Goal: Information Seeking & Learning: Learn about a topic

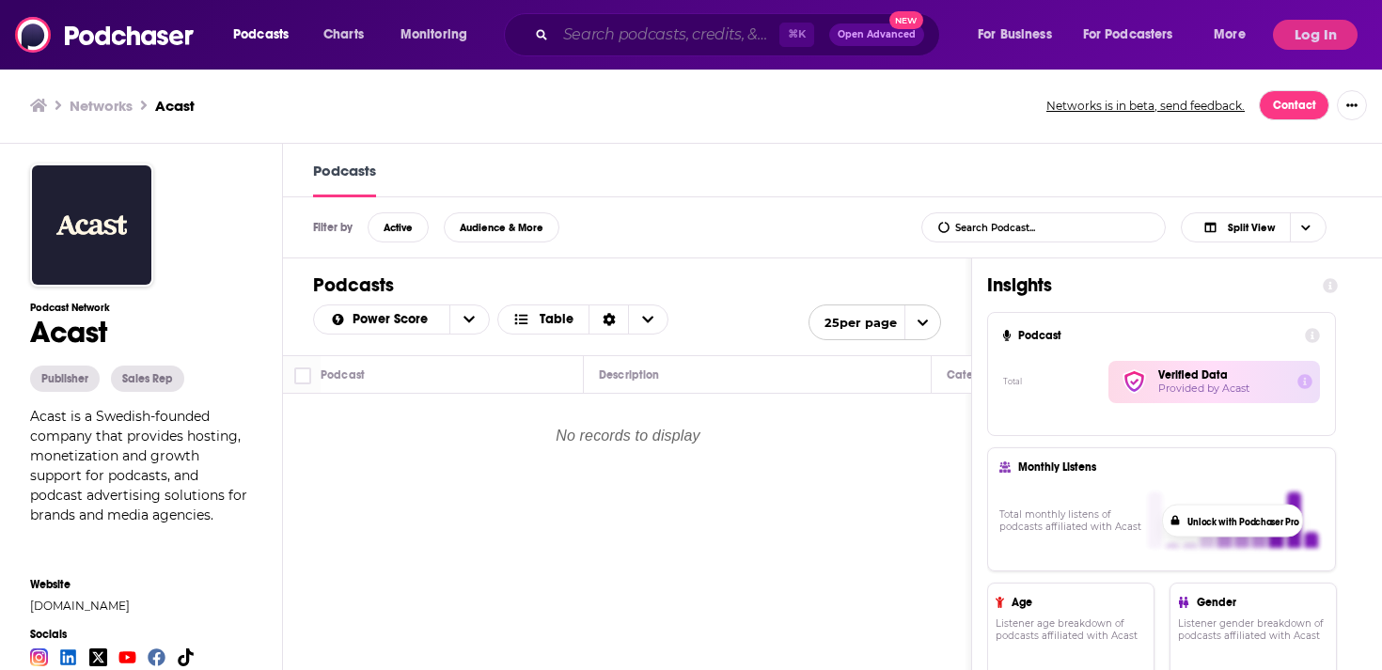
click at [598, 43] on input "Search podcasts, credits, & more..." at bounding box center [668, 35] width 224 height 30
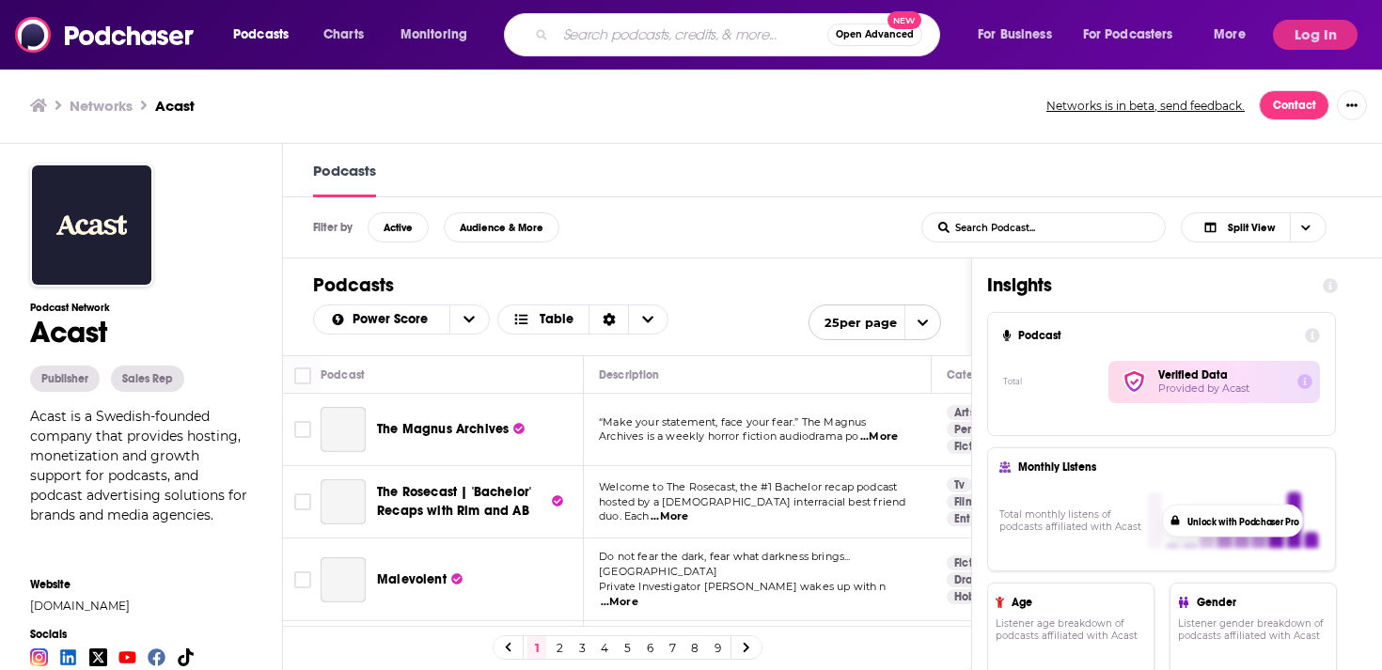
paste input "966555066577"
type input "966555066577"
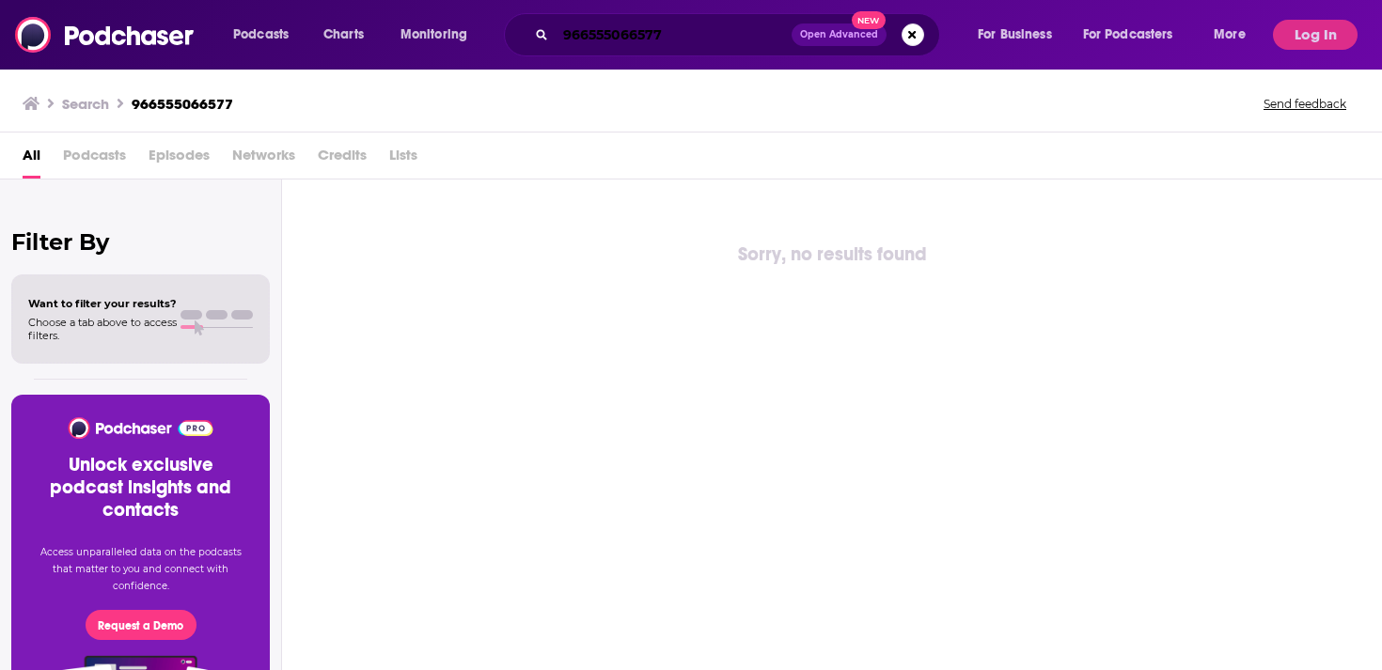
click at [647, 33] on input "966555066577" at bounding box center [674, 35] width 236 height 30
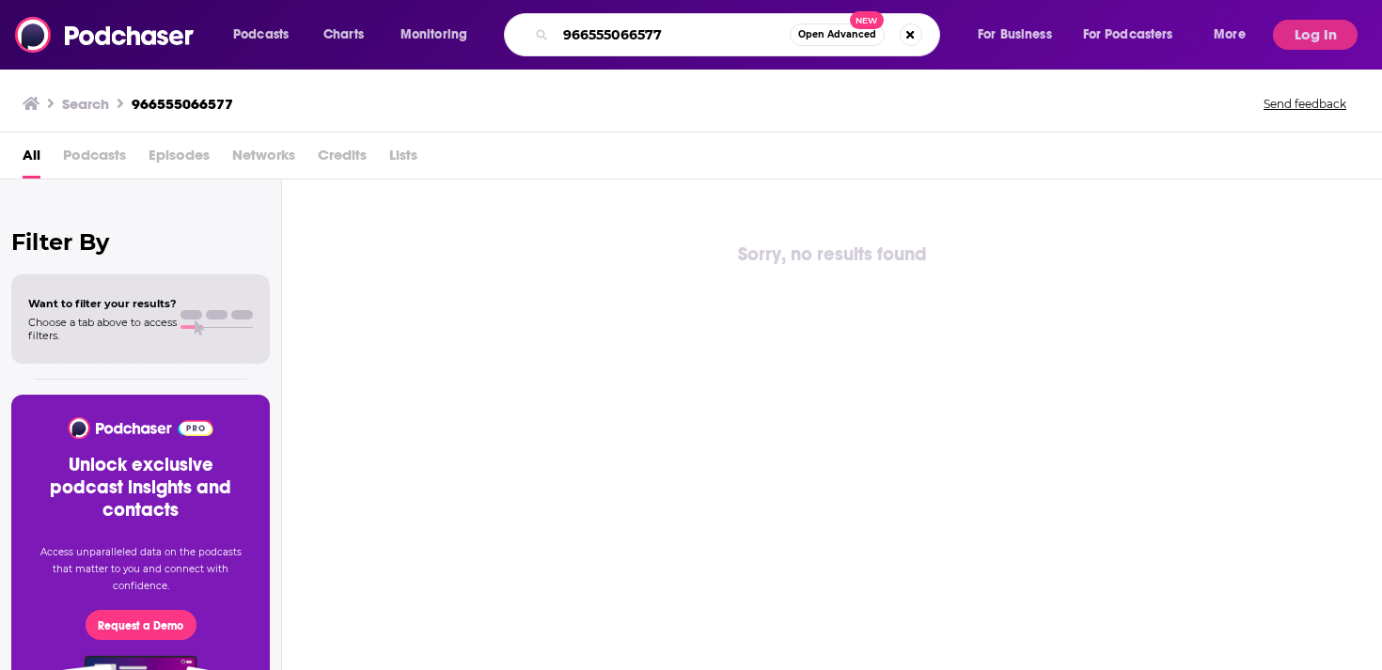
click at [647, 33] on input "966555066577" at bounding box center [673, 35] width 234 height 30
paste input "شكراً"
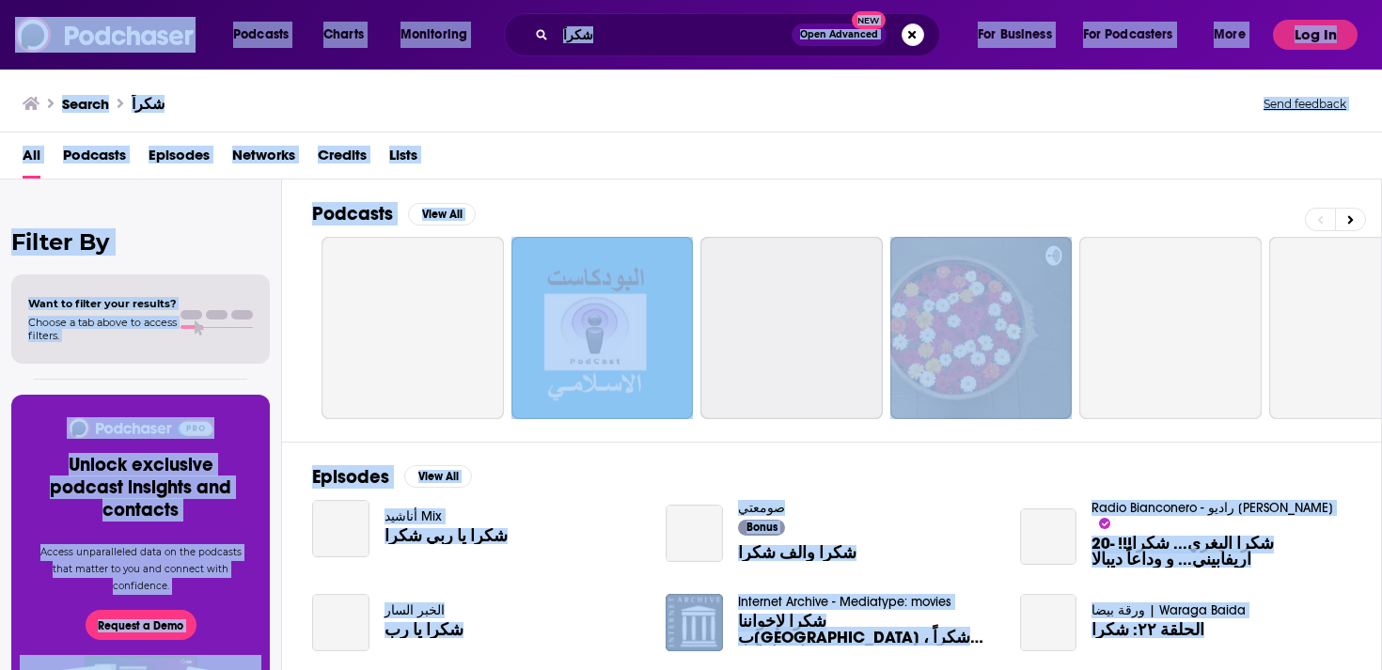
click at [647, 33] on input "شكراً" at bounding box center [674, 35] width 236 height 30
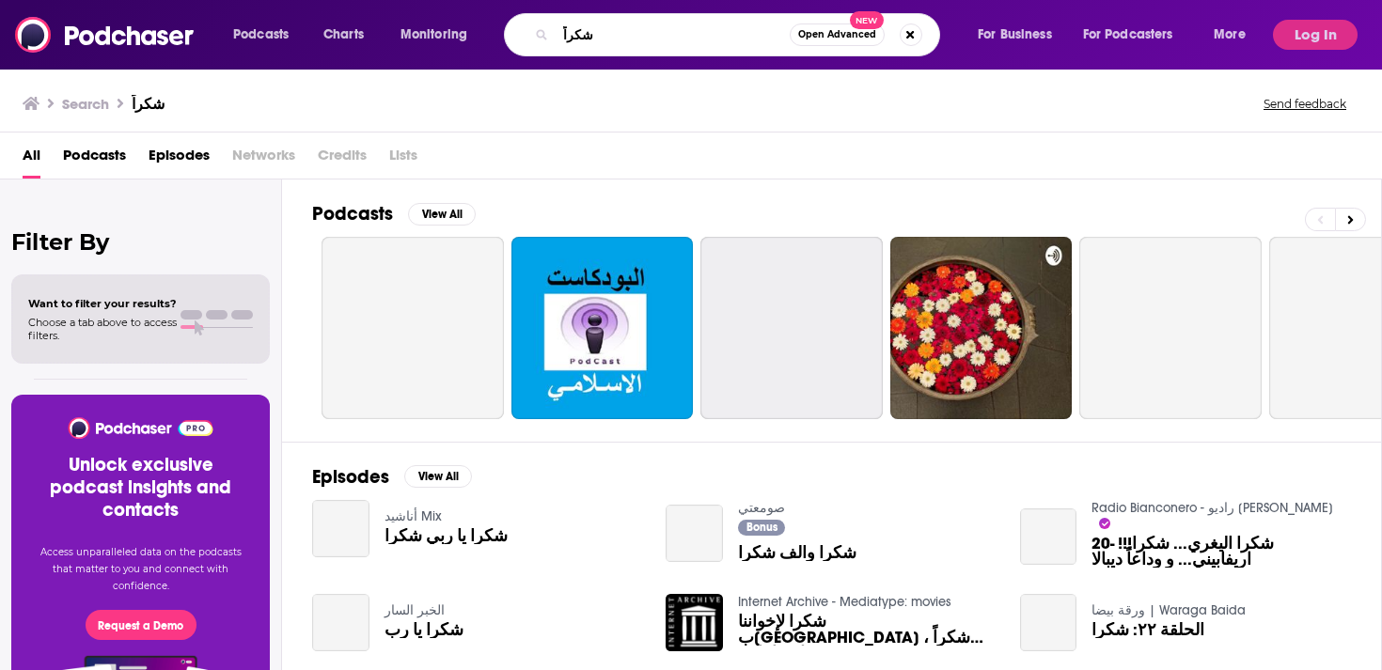
click at [647, 33] on input "شكراً" at bounding box center [673, 35] width 234 height 30
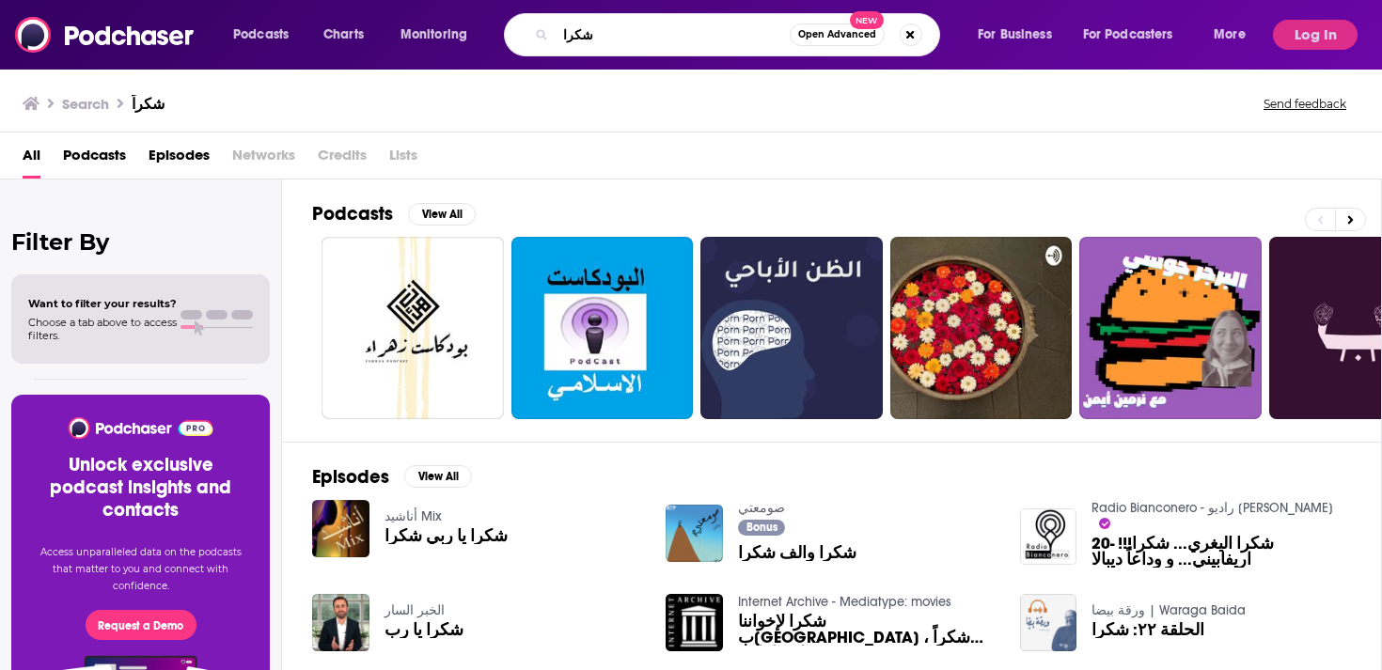
click at [607, 40] on input "شكرا" at bounding box center [673, 35] width 234 height 30
paste input "لبحث"
type input "البحث"
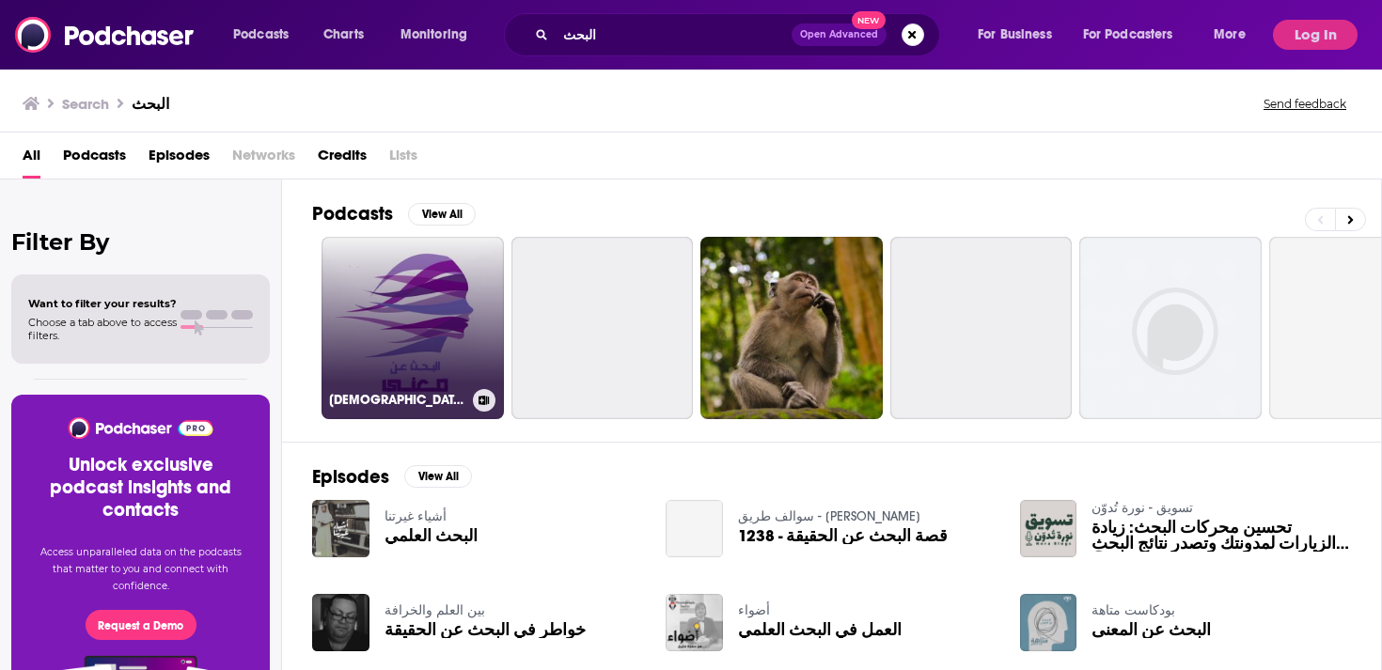
click at [440, 311] on link "[DEMOGRAPHIC_DATA] البحث عن معنى" at bounding box center [413, 328] width 182 height 182
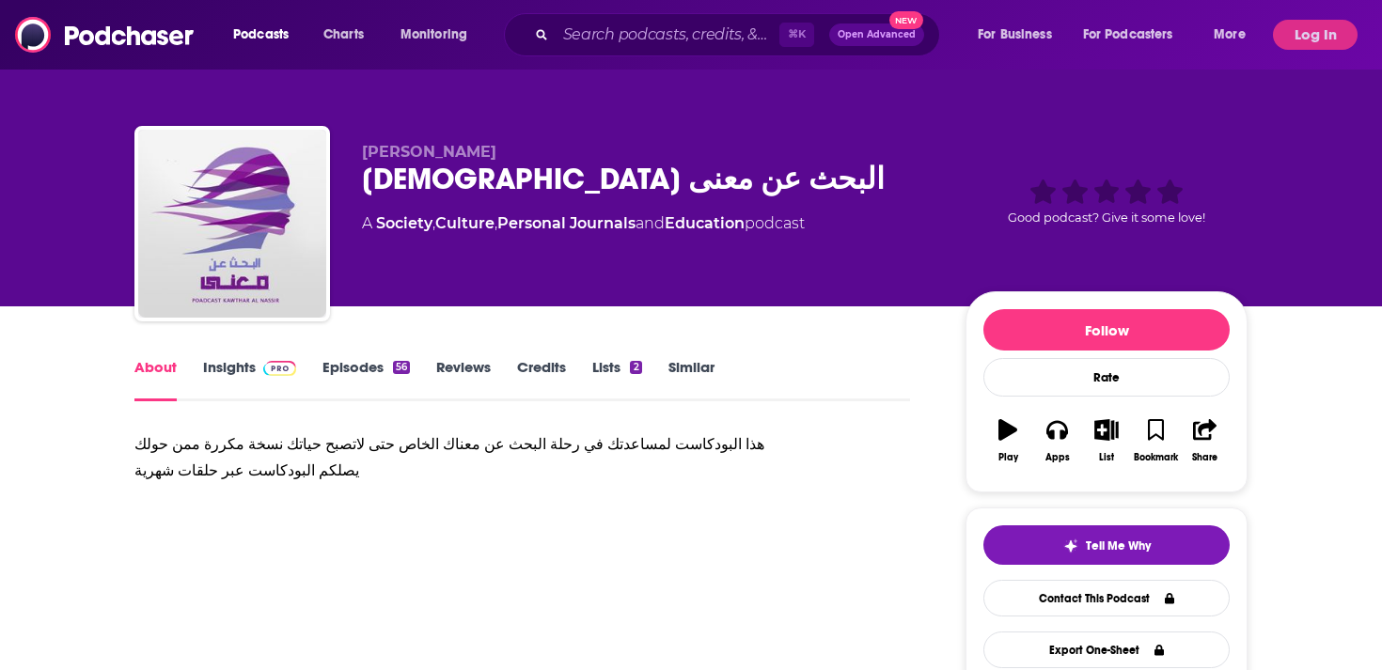
click at [364, 377] on link "Episodes 56" at bounding box center [365, 379] width 87 height 43
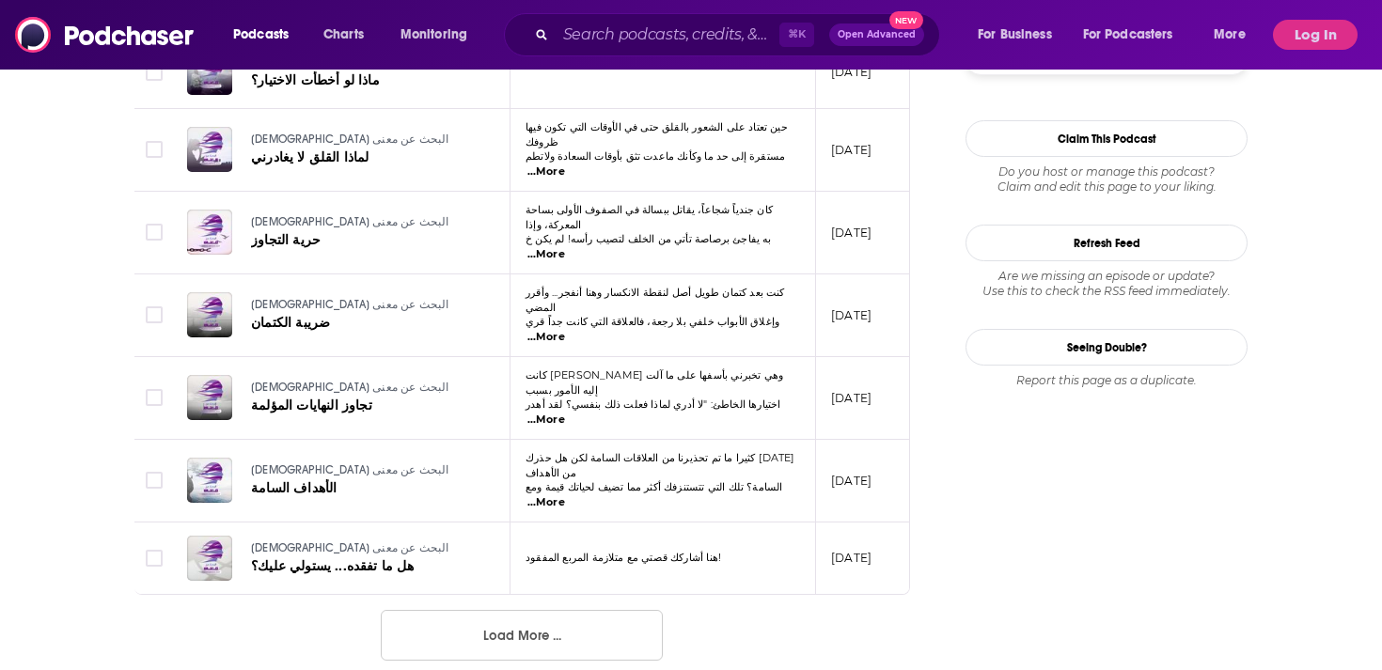
scroll to position [2019, 0]
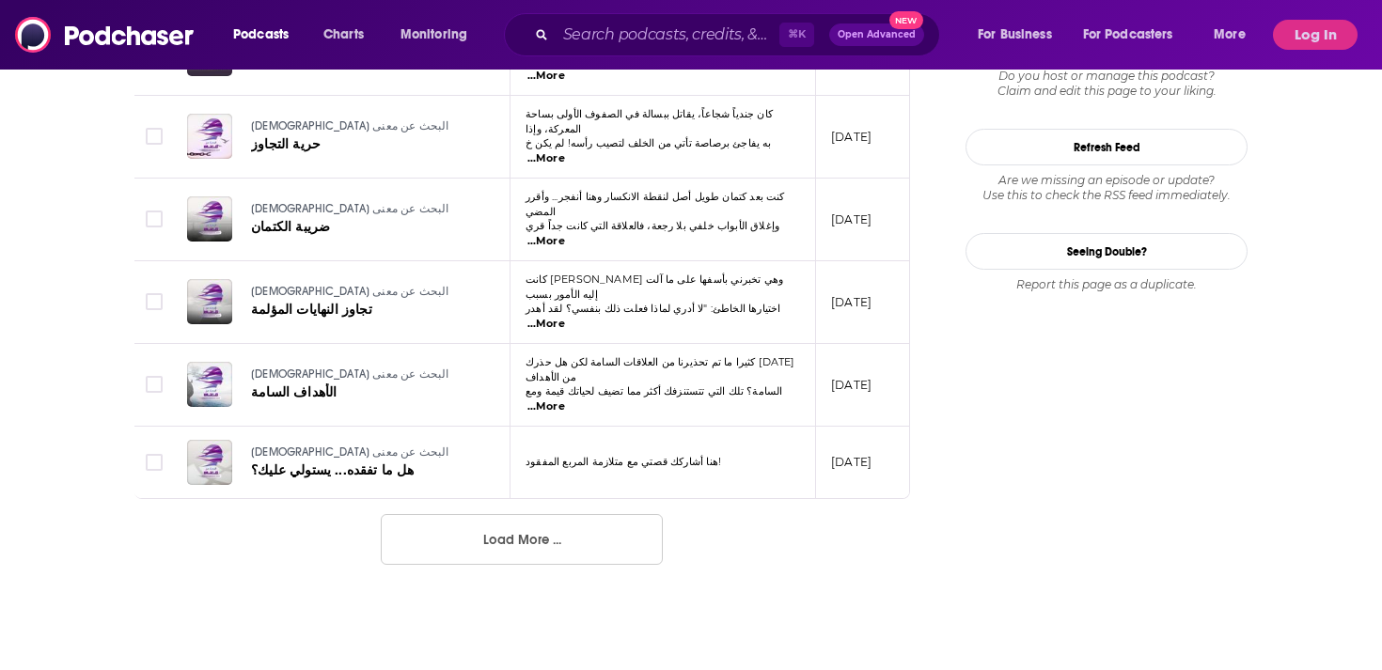
click at [565, 400] on span "...More" at bounding box center [546, 407] width 38 height 15
click at [756, 455] on p "هنا أشاركك قصتي مع متلازمة المربع المفقود!" at bounding box center [663, 462] width 274 height 15
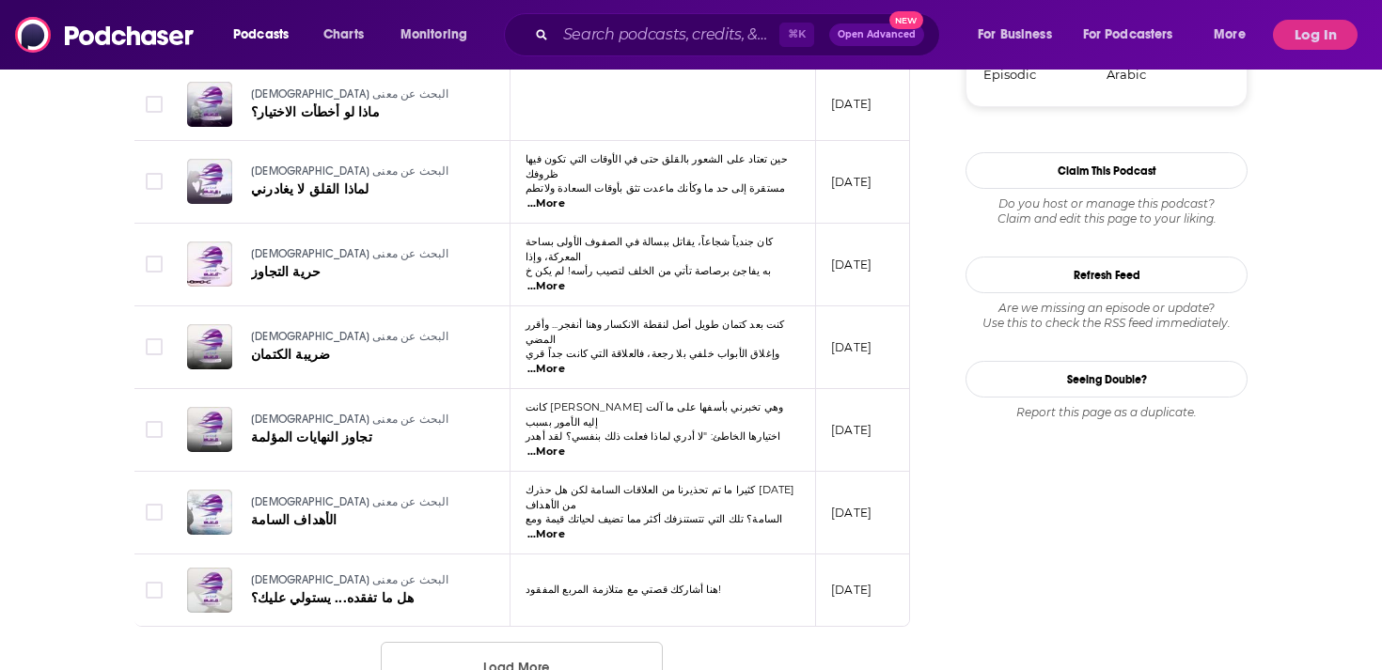
scroll to position [1886, 0]
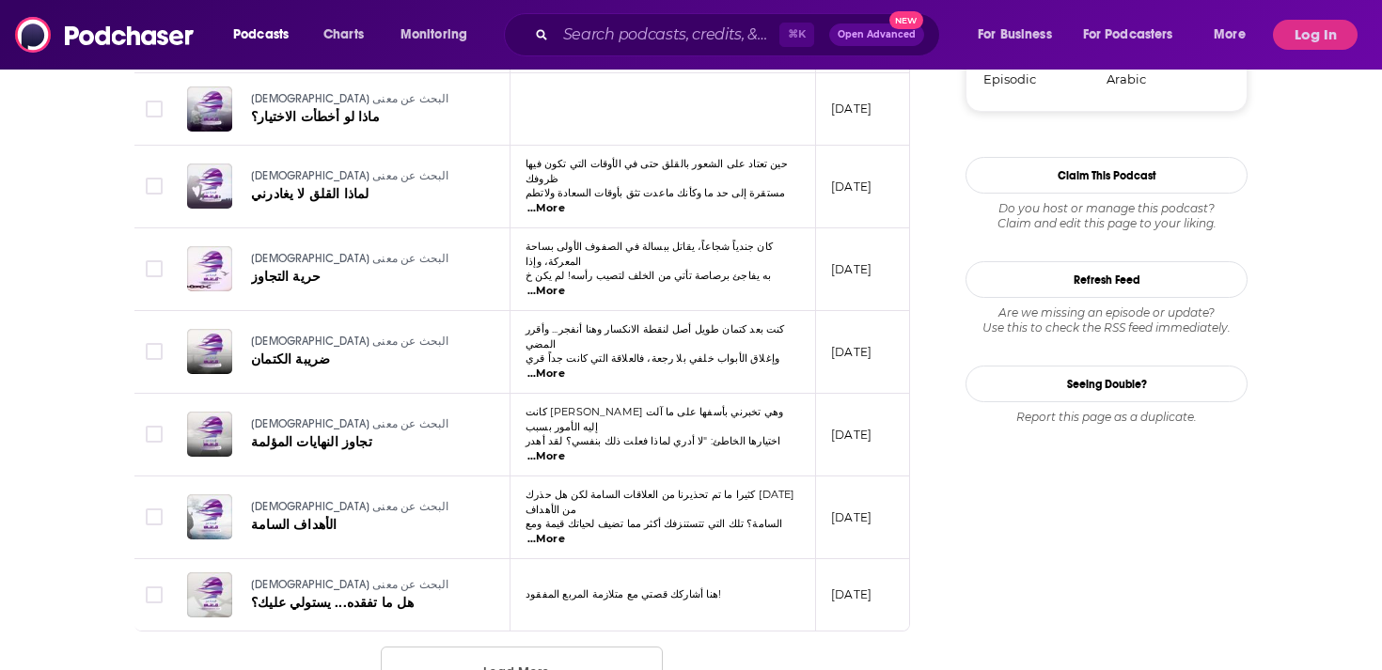
click at [565, 449] on span "...More" at bounding box center [546, 456] width 38 height 15
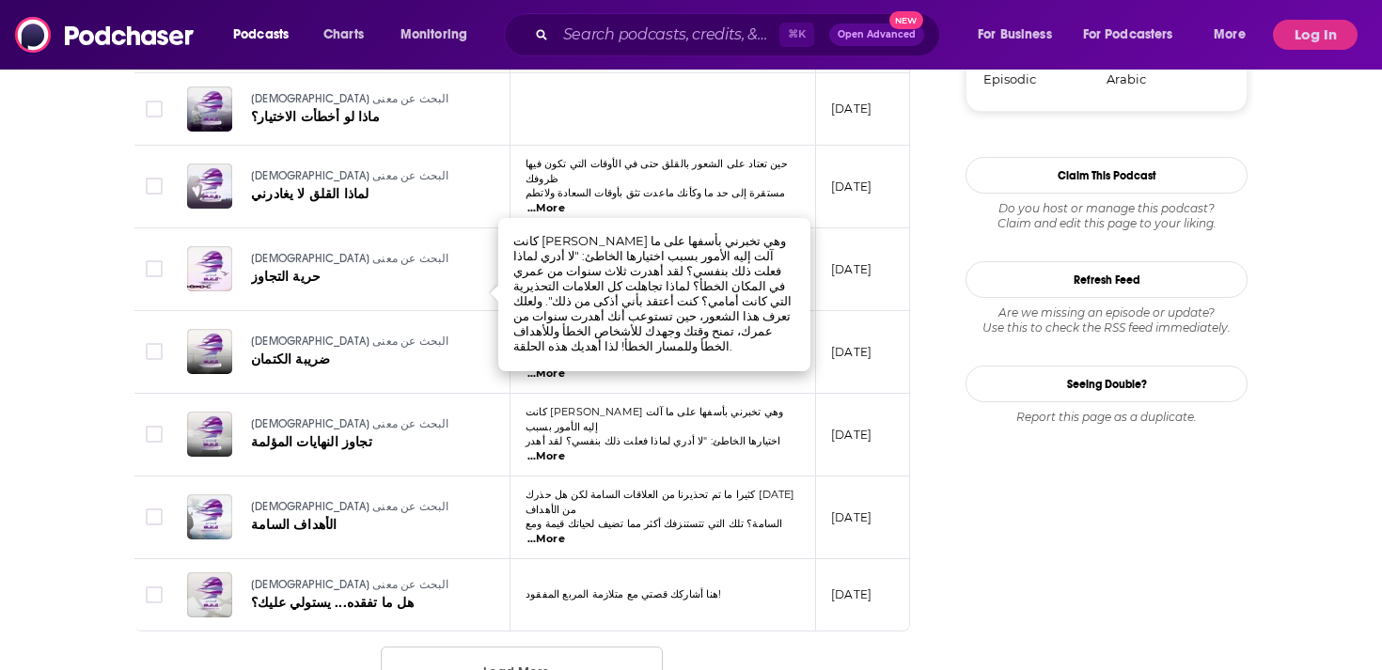
click at [774, 559] on td "هنا أشاركك قصتي مع متلازمة المربع المفقود!" at bounding box center [664, 594] width 306 height 71
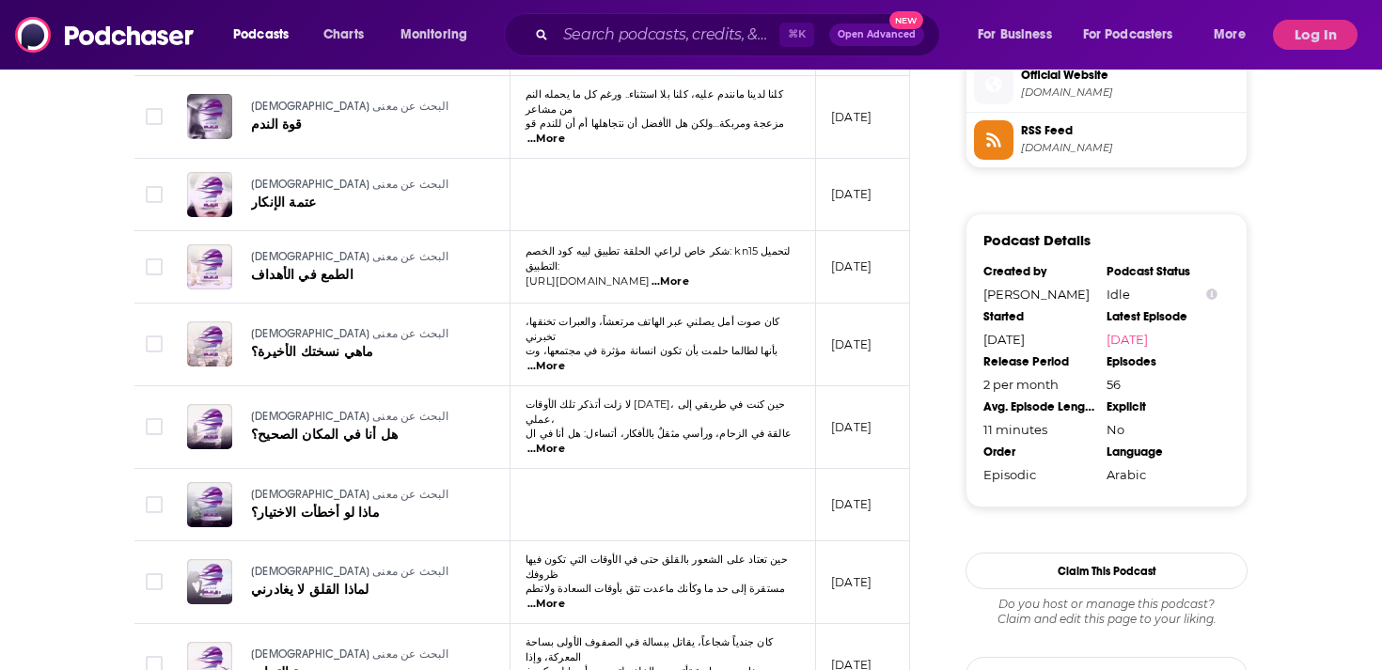
scroll to position [1403, 0]
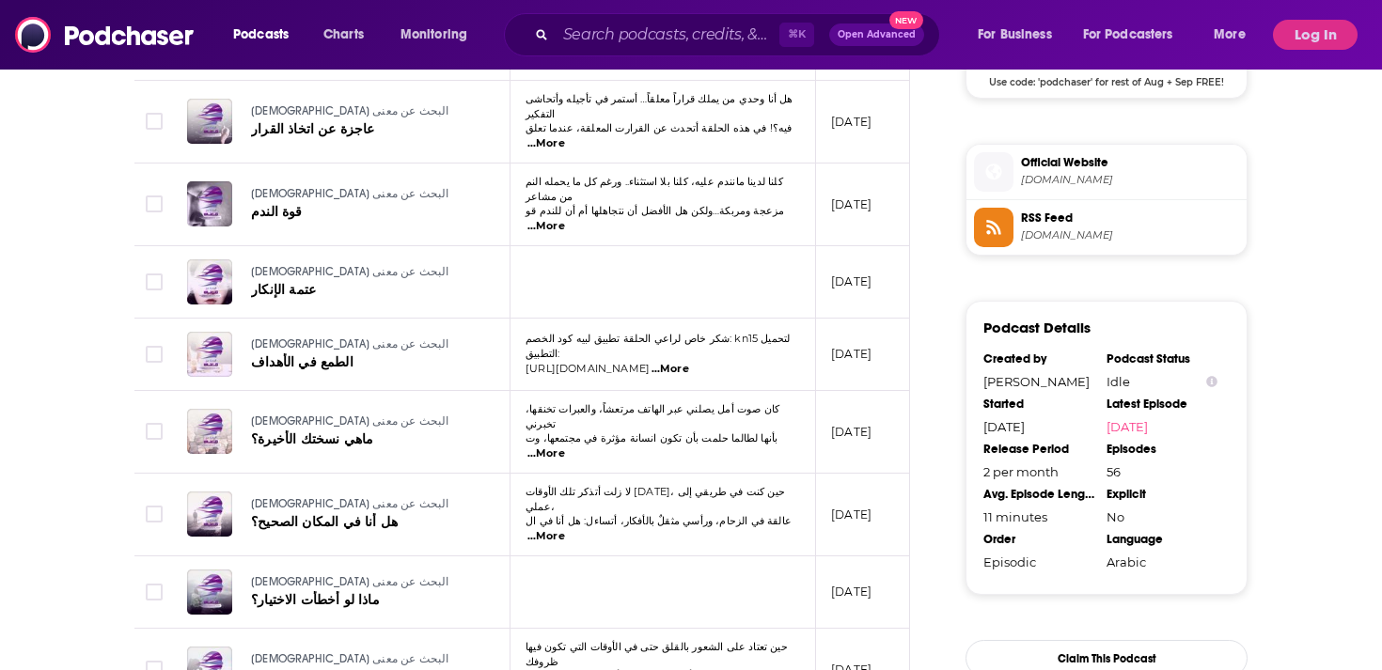
click at [565, 529] on span "...More" at bounding box center [546, 536] width 38 height 15
click at [565, 447] on span "...More" at bounding box center [546, 454] width 38 height 15
click at [565, 219] on span "...More" at bounding box center [546, 226] width 38 height 15
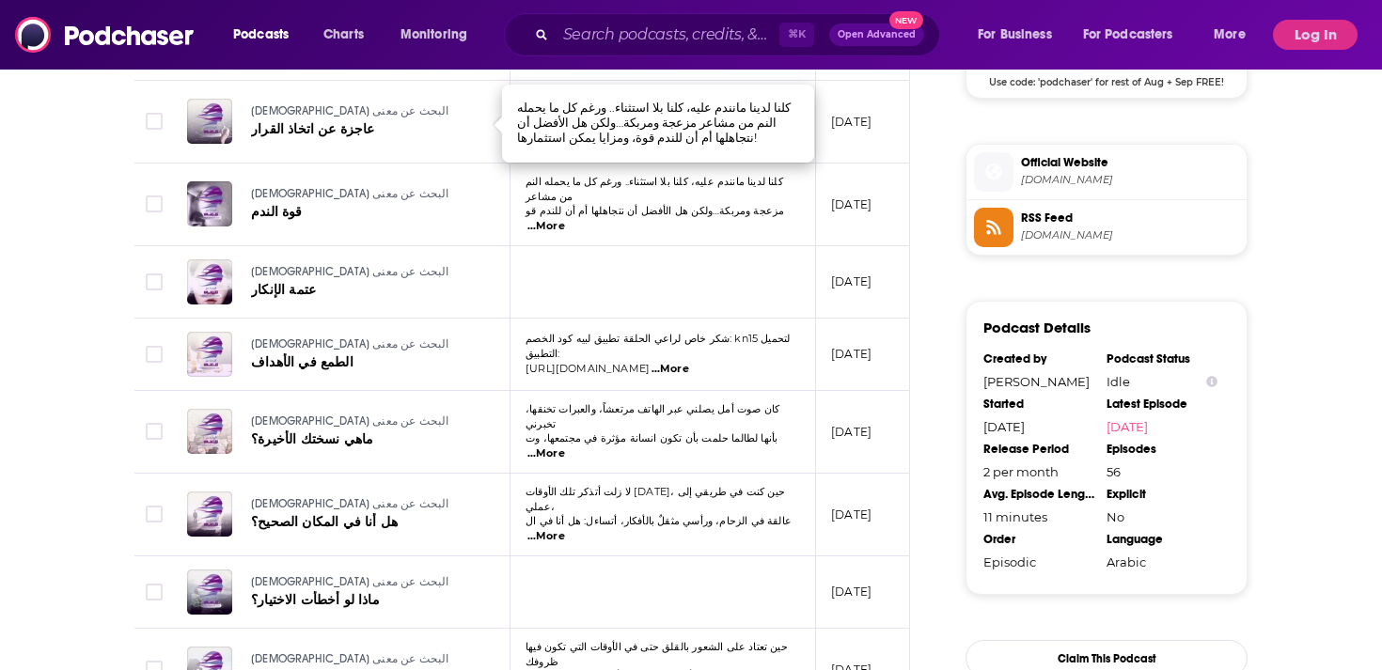
click at [689, 362] on span "...More" at bounding box center [671, 369] width 38 height 15
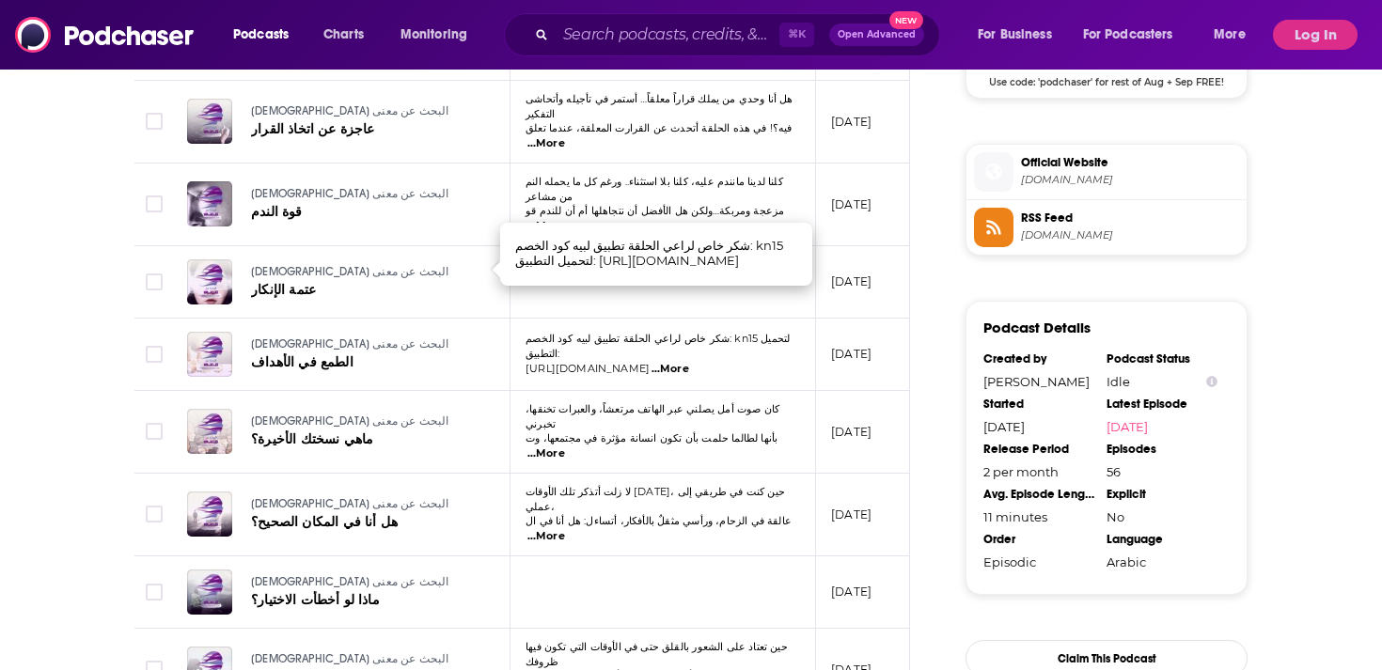
click at [771, 246] on td at bounding box center [664, 282] width 306 height 72
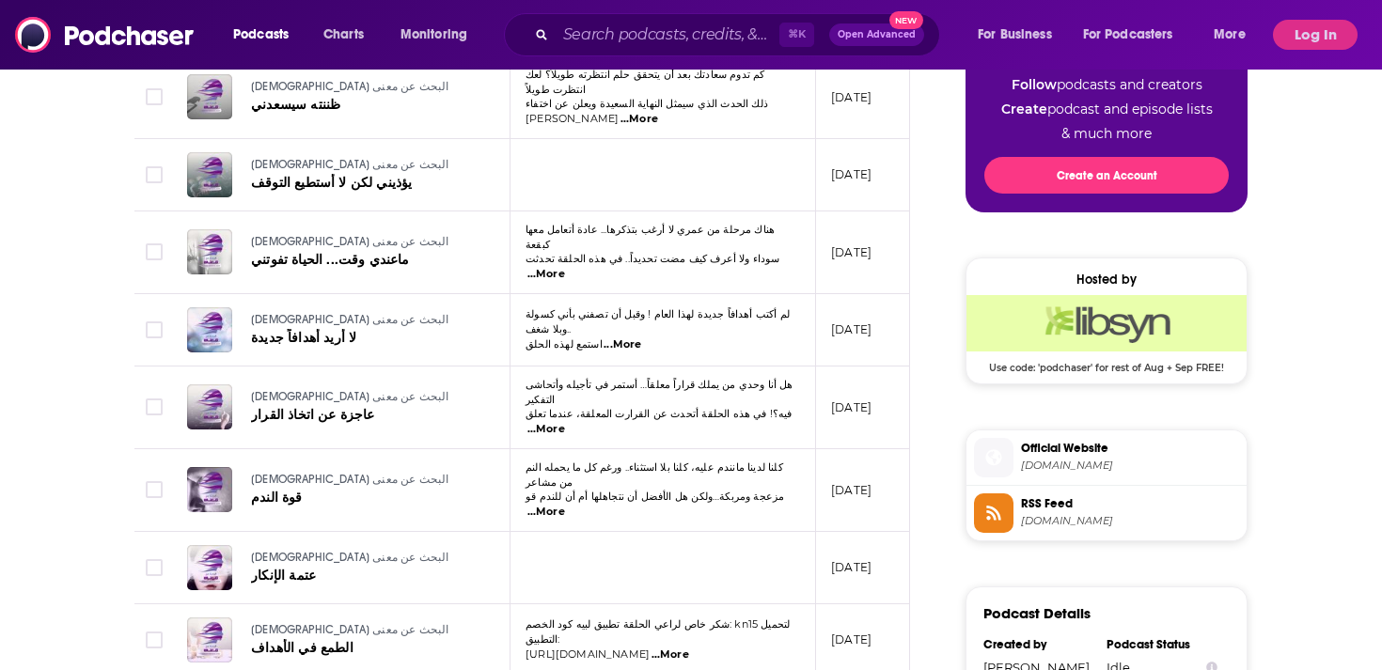
scroll to position [1052, 0]
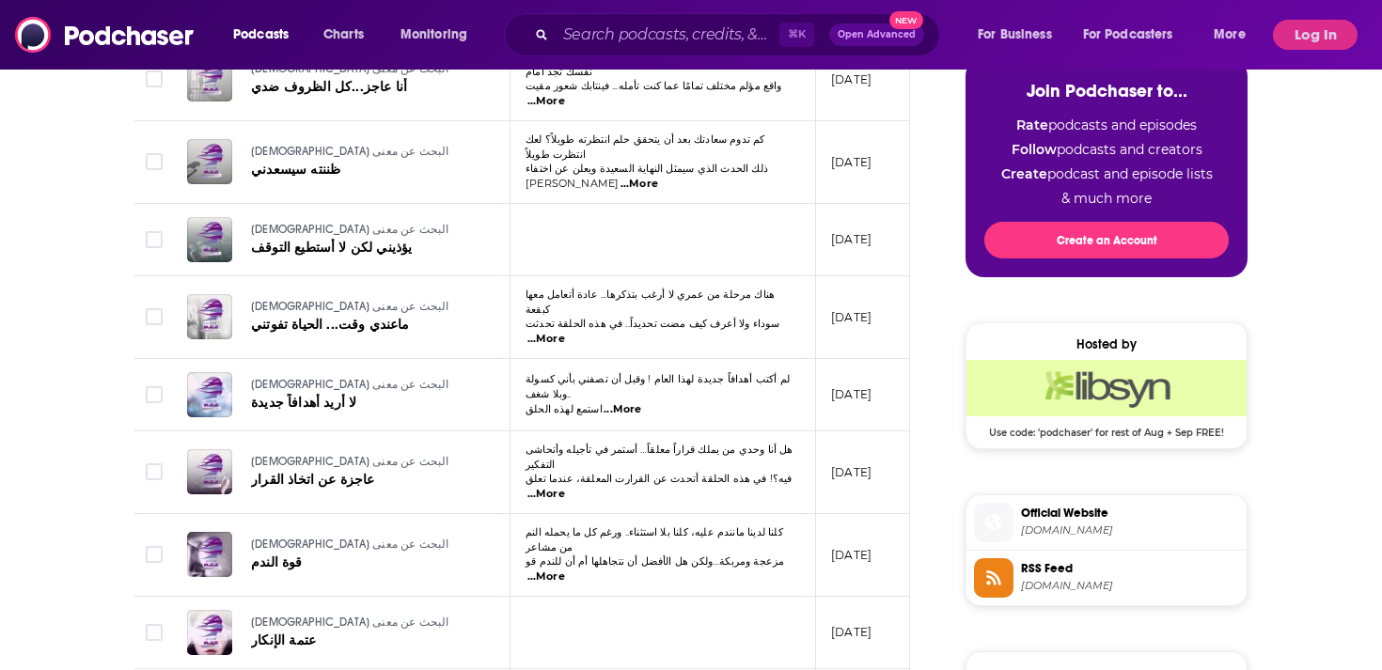
click at [565, 332] on span "...More" at bounding box center [546, 339] width 38 height 15
click at [728, 359] on td "لم أكتب أهدافاً جديدة لهذا العام ! وقبل أن تصفني بأني كسولة وبلا شغف.. استمع له…" at bounding box center [664, 395] width 306 height 72
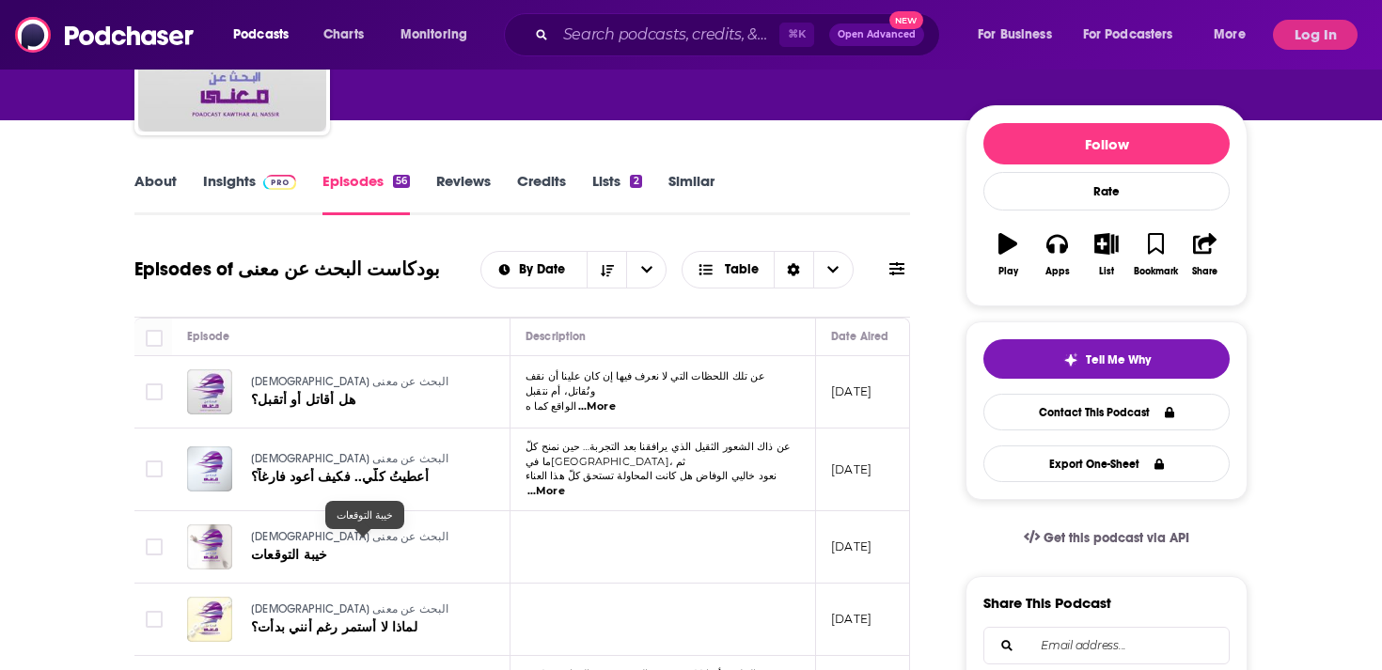
scroll to position [0, 0]
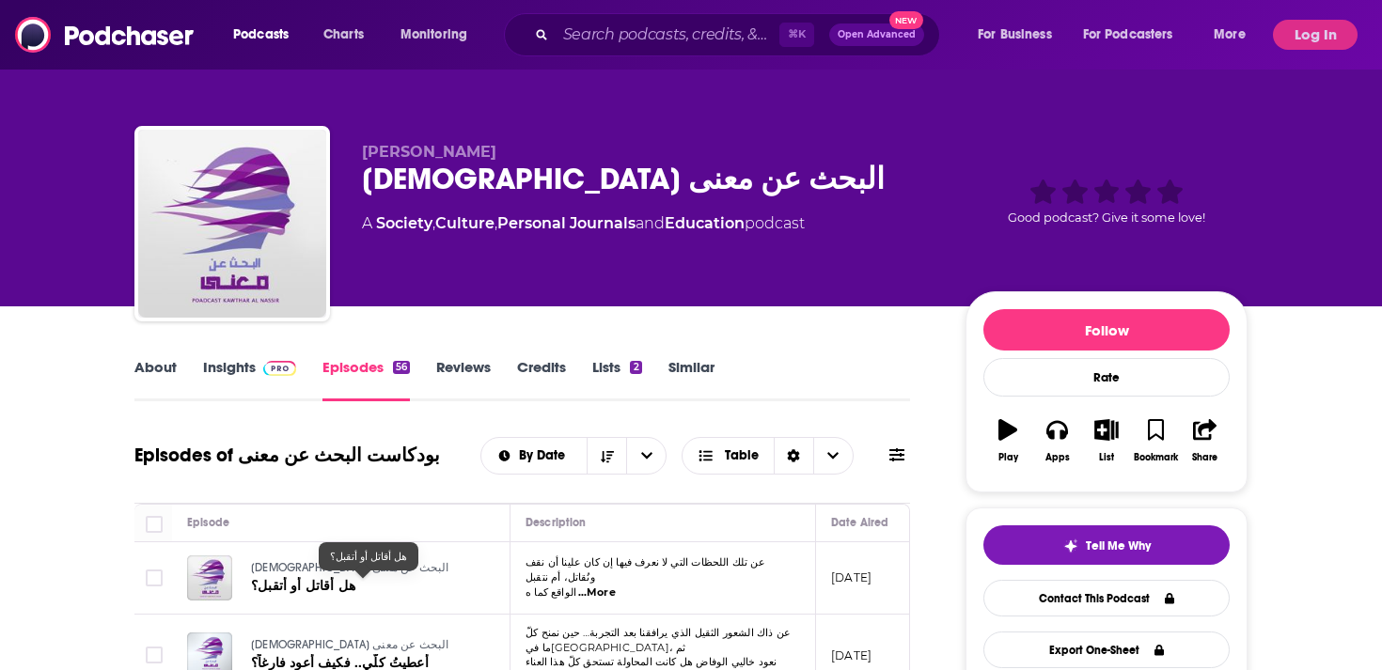
click at [294, 589] on span "هل أقاتل أو أتقبل؟" at bounding box center [303, 586] width 104 height 16
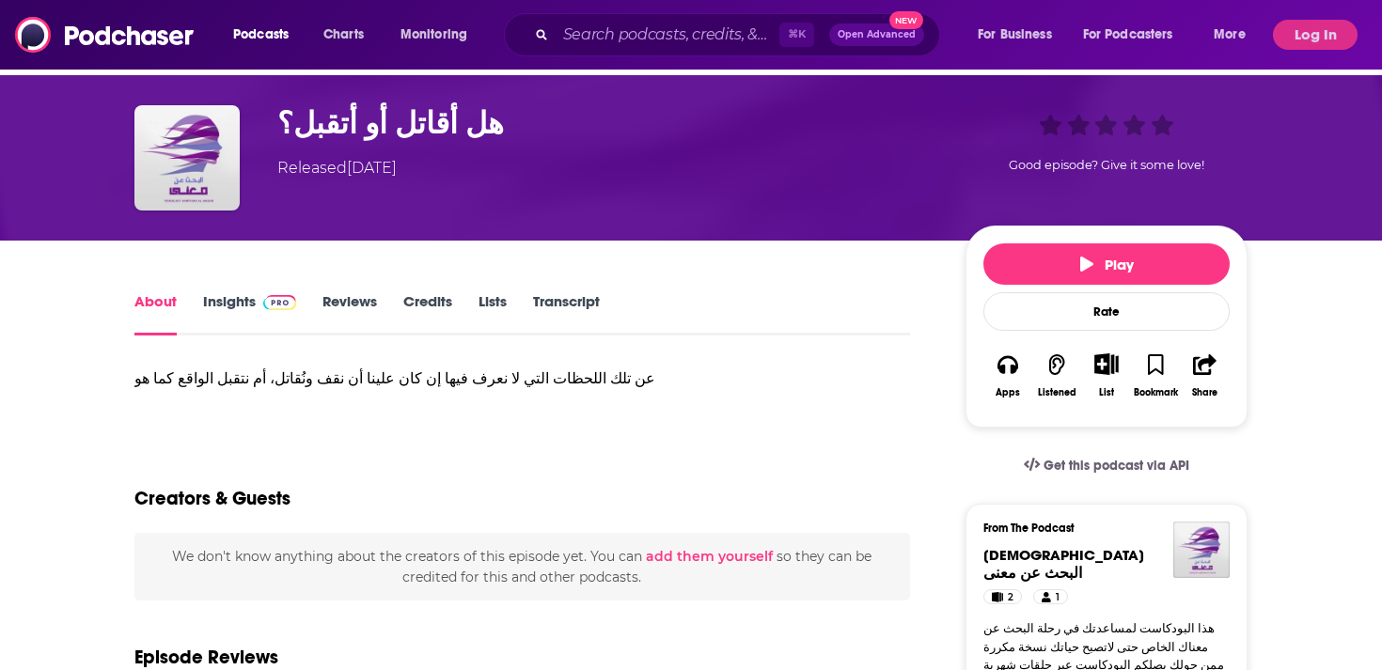
scroll to position [53, 0]
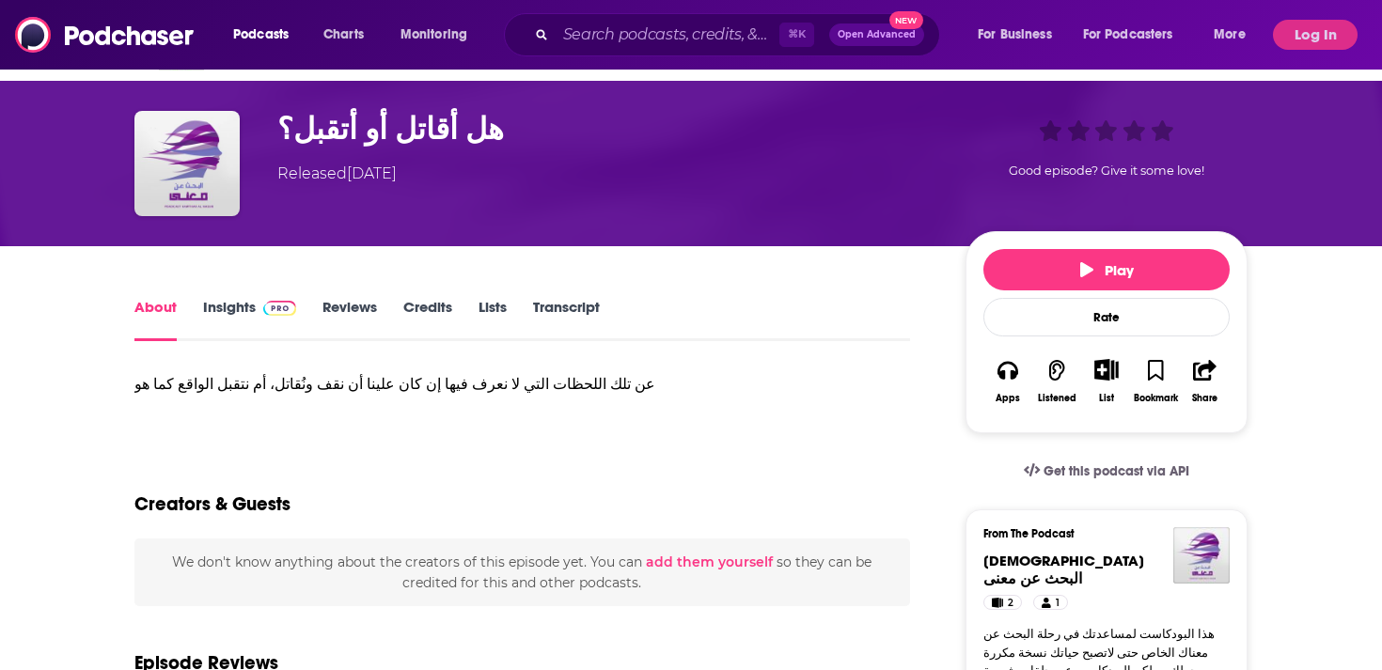
click at [380, 126] on h1 "هل أقاتل أو أتقبل؟" at bounding box center [606, 129] width 658 height 37
